Goal: Task Accomplishment & Management: Use online tool/utility

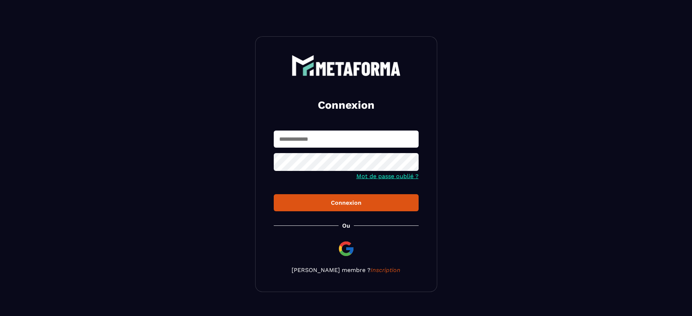
type input "**********"
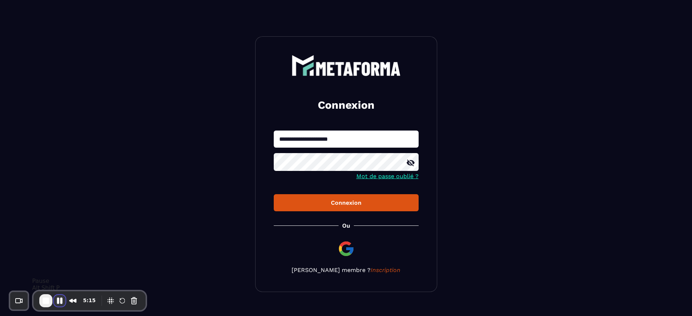
click at [63, 301] on button "Pause Recording" at bounding box center [60, 301] width 12 height 12
click at [274, 148] on div at bounding box center [274, 148] width 0 height 0
click at [272, 103] on div "**********" at bounding box center [346, 164] width 182 height 256
click at [274, 148] on div at bounding box center [274, 148] width 0 height 0
click at [321, 205] on div "Connexion" at bounding box center [346, 203] width 133 height 7
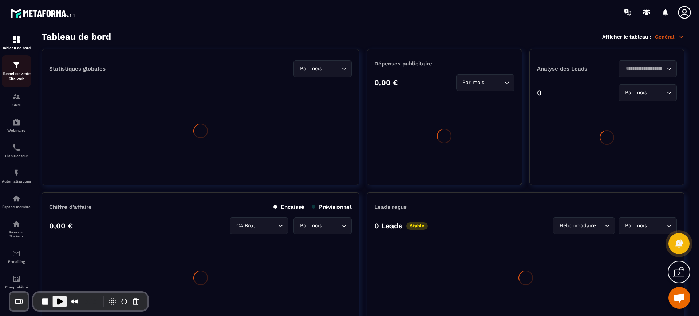
click at [23, 73] on p "Tunnel de vente Site web" at bounding box center [16, 76] width 29 height 10
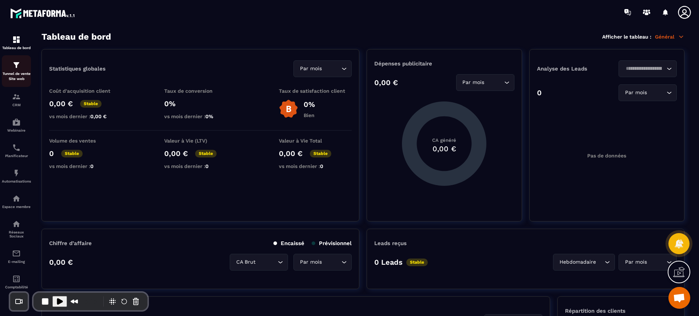
click at [15, 67] on img at bounding box center [16, 65] width 9 height 9
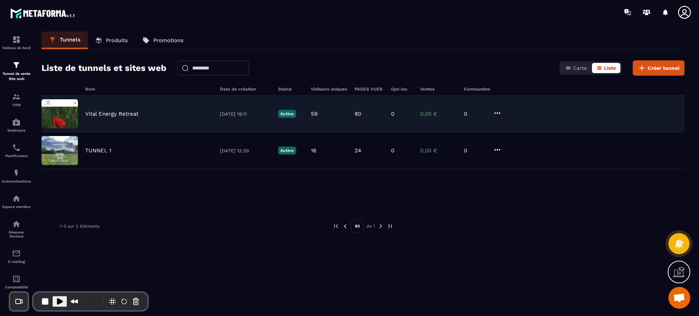
click at [115, 106] on div "Vital Energy Retreat [DATE] 19:11 Active 59 80 0 0,00 € 0" at bounding box center [363, 114] width 643 height 37
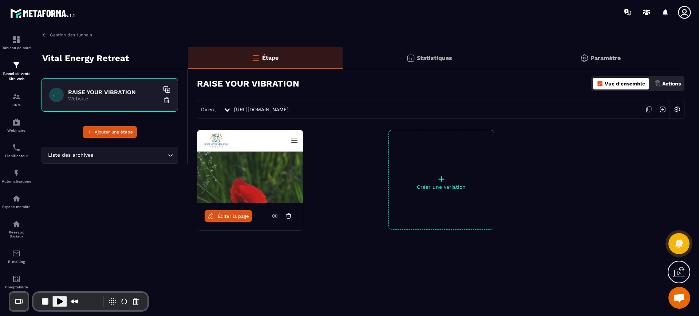
click at [56, 300] on span "Play Recording" at bounding box center [59, 301] width 9 height 9
click at [82, 34] on link "Gestion des tunnels" at bounding box center [67, 35] width 51 height 7
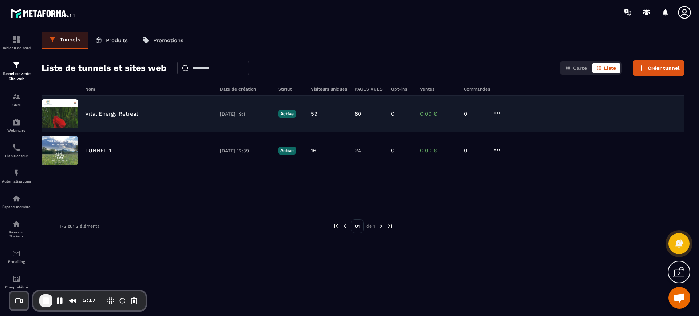
click at [111, 111] on p "Vital Energy Retreat" at bounding box center [111, 114] width 53 height 7
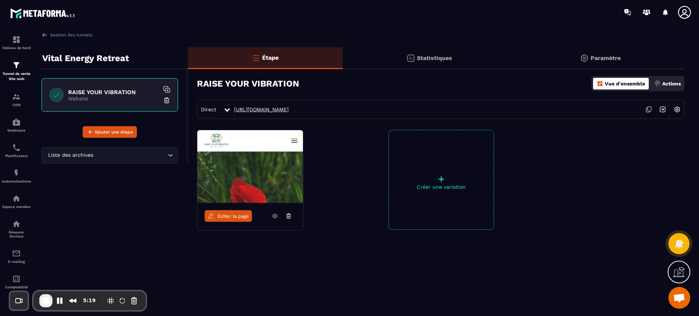
click at [273, 108] on link "[URL][DOMAIN_NAME]" at bounding box center [261, 110] width 55 height 6
click at [236, 222] on link "Éditer la page" at bounding box center [228, 216] width 47 height 12
